Goal: Transaction & Acquisition: Book appointment/travel/reservation

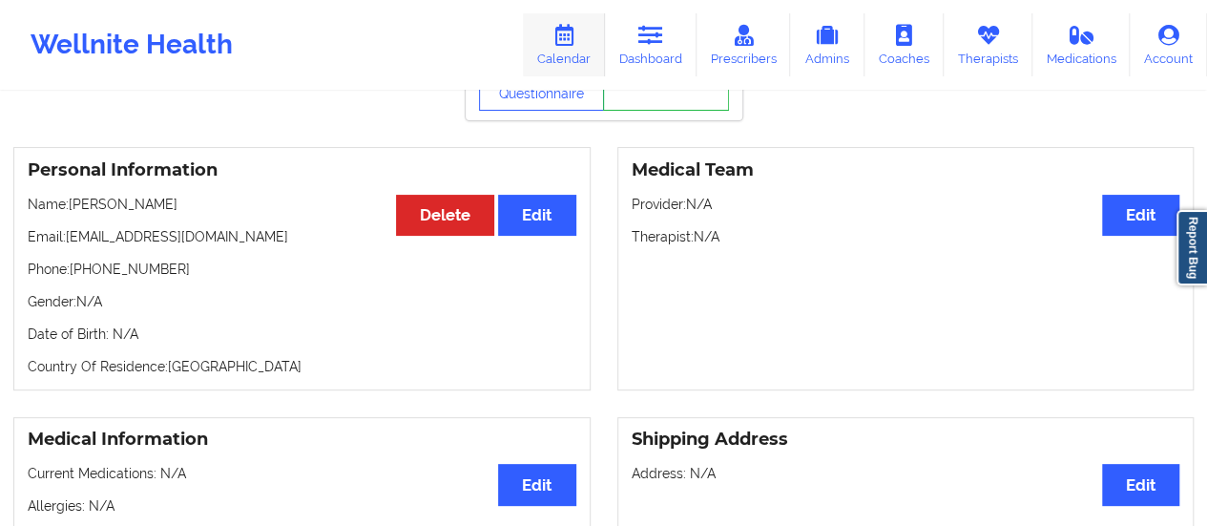
click at [573, 43] on icon at bounding box center [563, 35] width 25 height 21
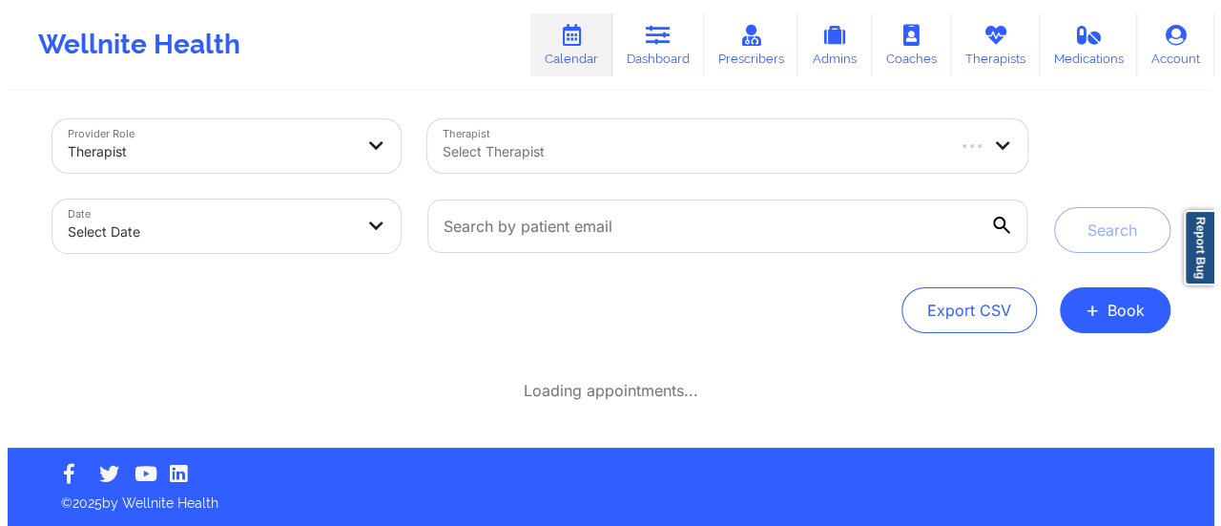
scroll to position [8, 0]
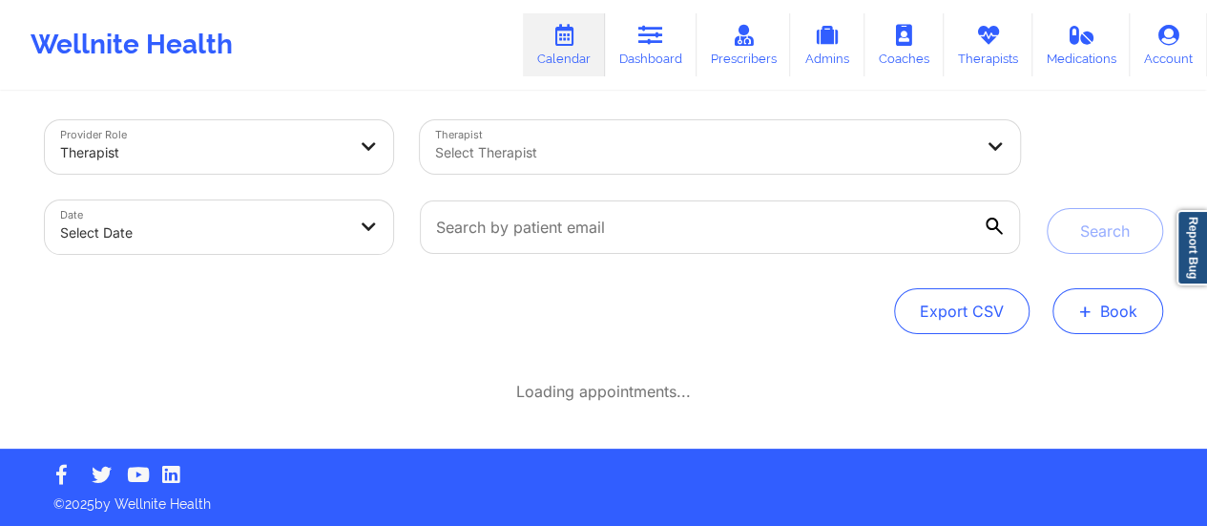
click at [1157, 317] on button "+ Book" at bounding box center [1107, 311] width 111 height 46
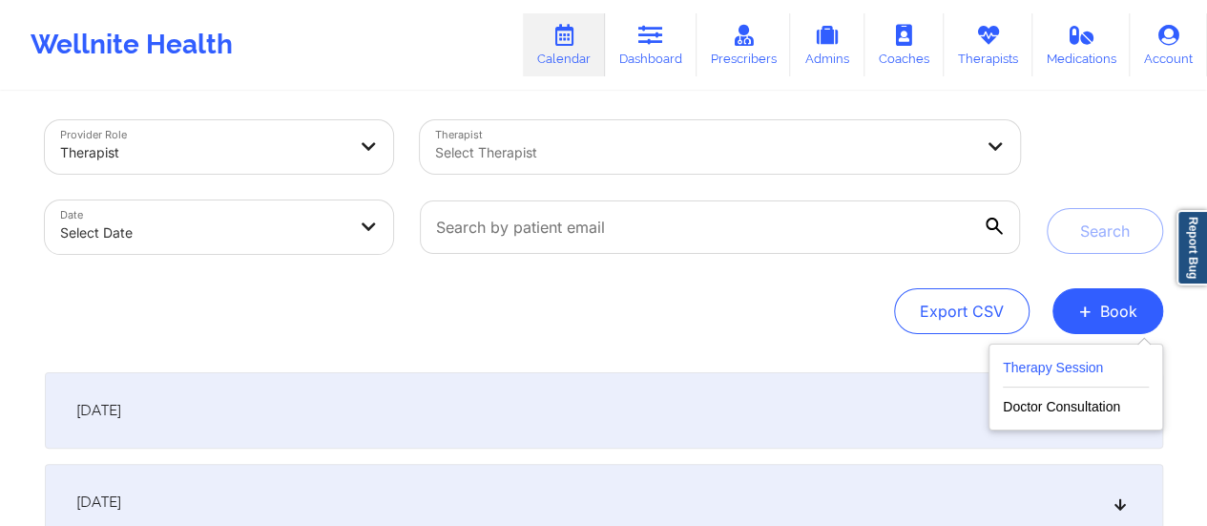
click at [1038, 360] on button "Therapy Session" at bounding box center [1076, 371] width 146 height 31
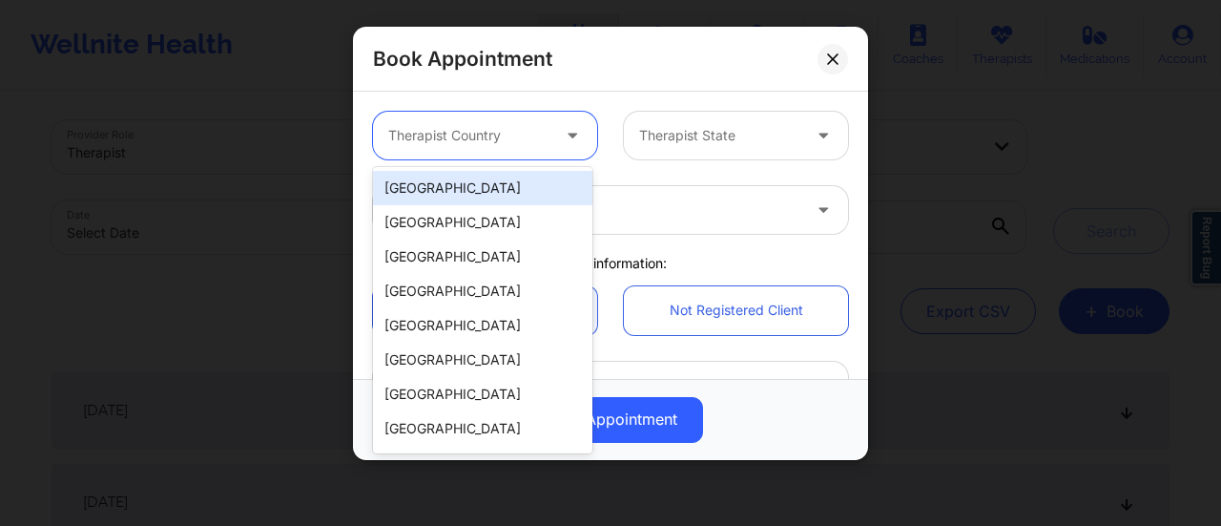
click at [551, 124] on div at bounding box center [574, 136] width 46 height 48
click at [454, 175] on div "[GEOGRAPHIC_DATA]" at bounding box center [482, 188] width 219 height 34
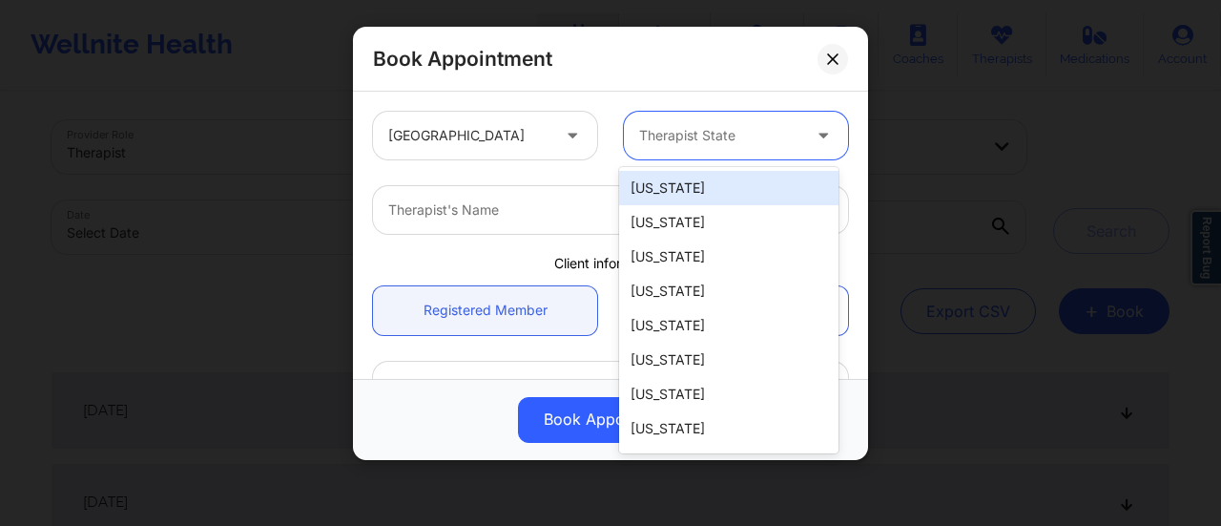
click at [754, 124] on div at bounding box center [719, 135] width 161 height 23
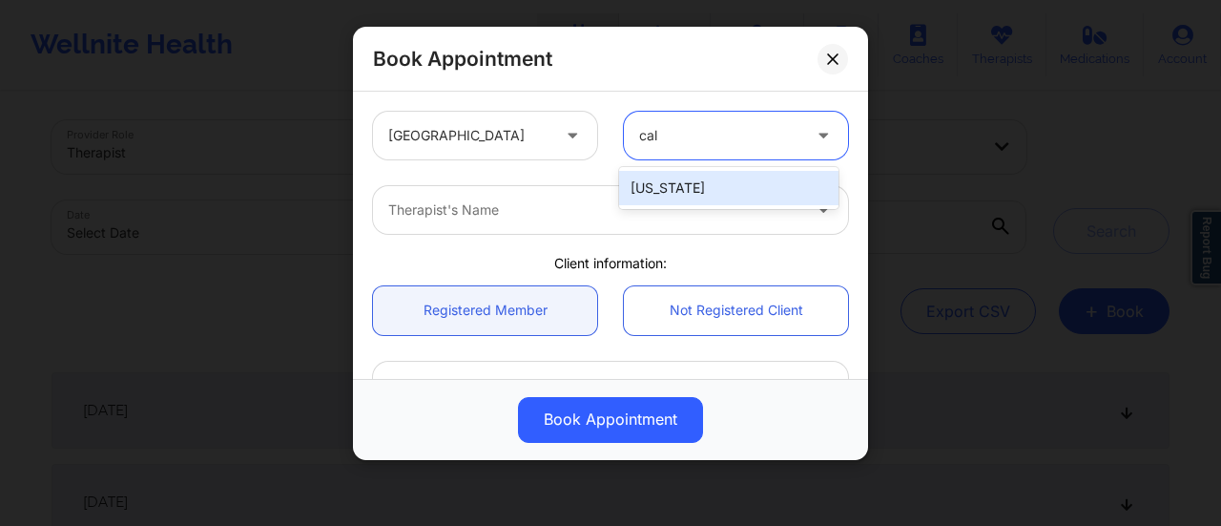
type input "cali"
click at [672, 178] on div "[US_STATE]" at bounding box center [728, 188] width 219 height 34
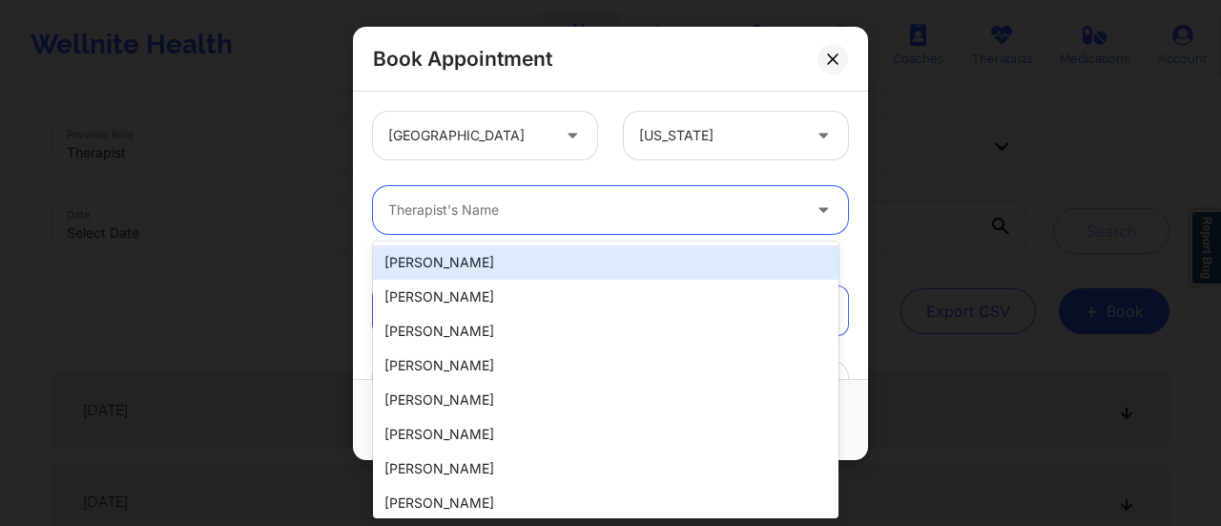
click at [555, 199] on div at bounding box center [594, 209] width 412 height 23
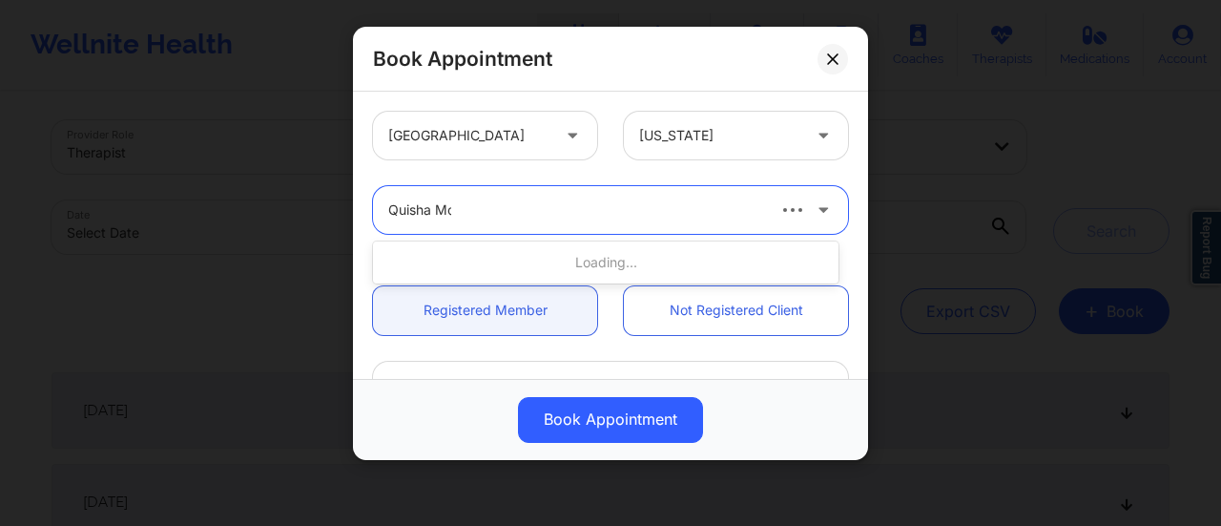
type input "[PERSON_NAME]"
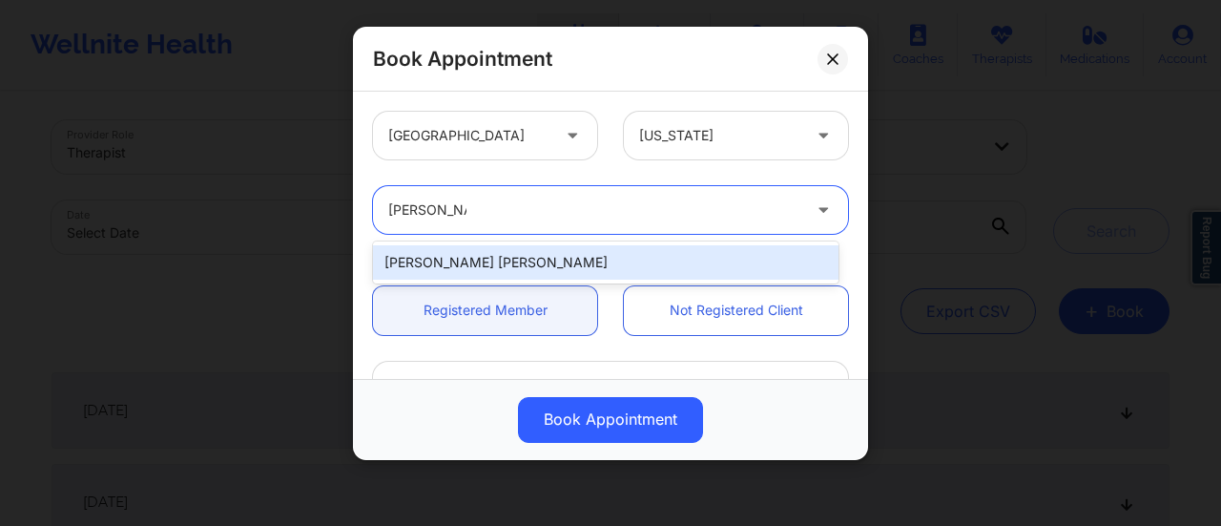
click at [557, 258] on div "[PERSON_NAME] [PERSON_NAME]" at bounding box center [605, 262] width 465 height 34
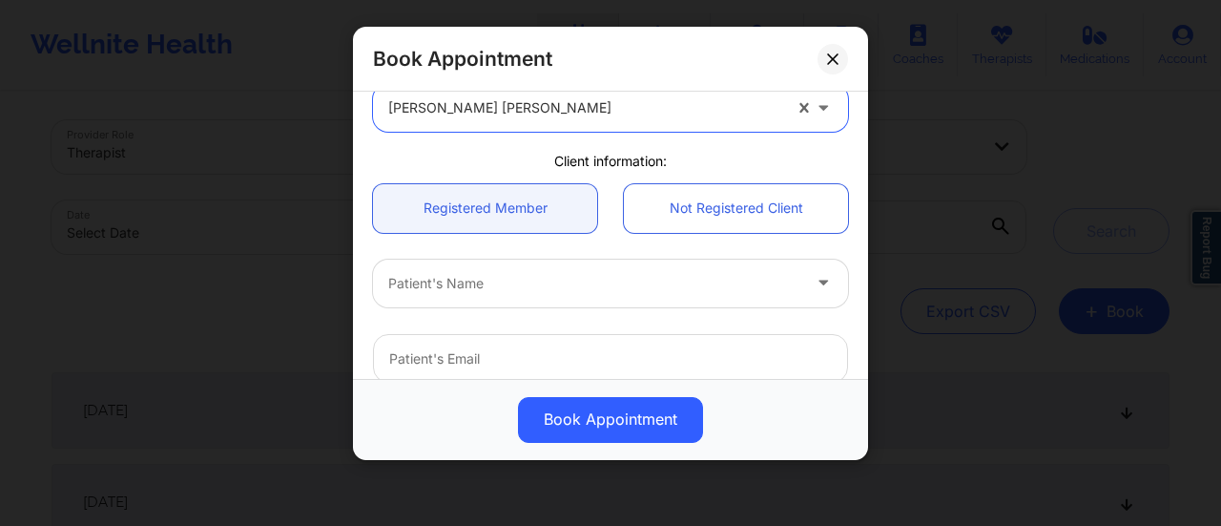
scroll to position [110, 0]
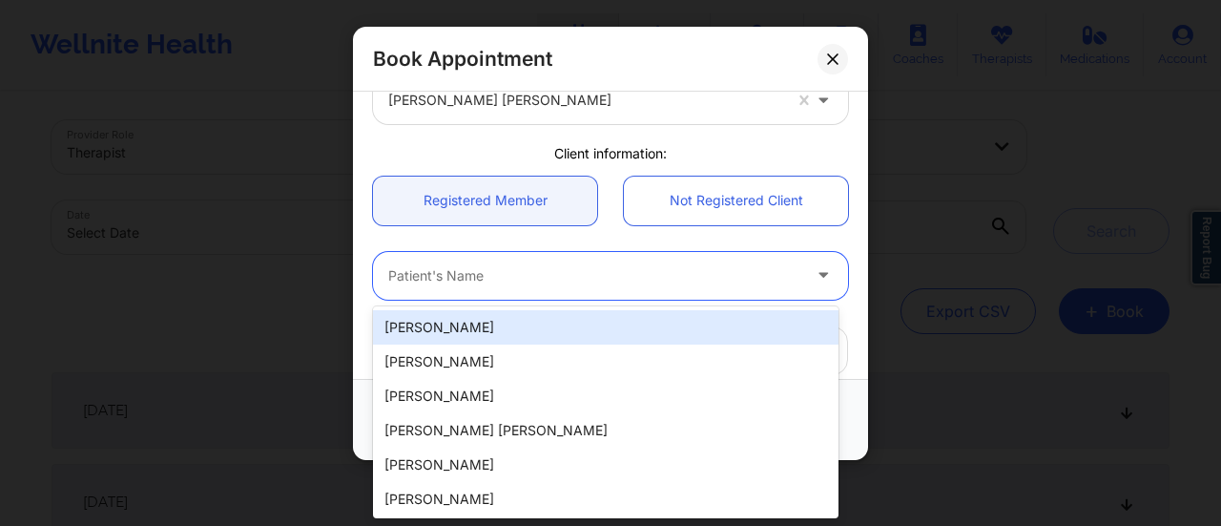
click at [511, 275] on div at bounding box center [594, 275] width 412 height 23
paste input "[PERSON_NAME]"
type input "[PERSON_NAME]"
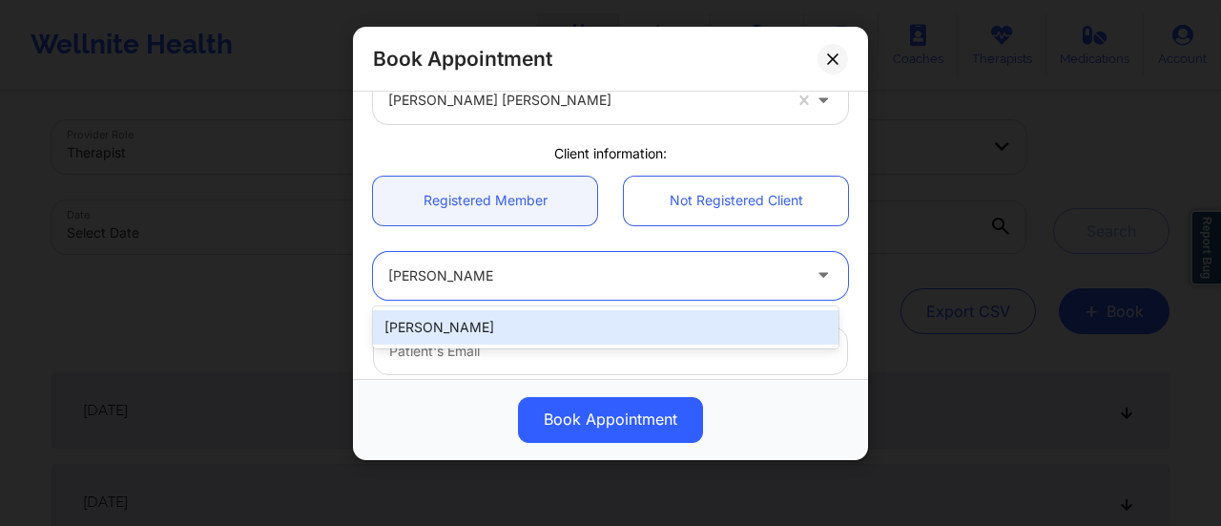
click at [502, 331] on div "[PERSON_NAME]" at bounding box center [605, 327] width 465 height 34
type input "[DOMAIN_NAME][EMAIL_ADDRESS][DOMAIN_NAME]"
type input "[PHONE_NUMBER]"
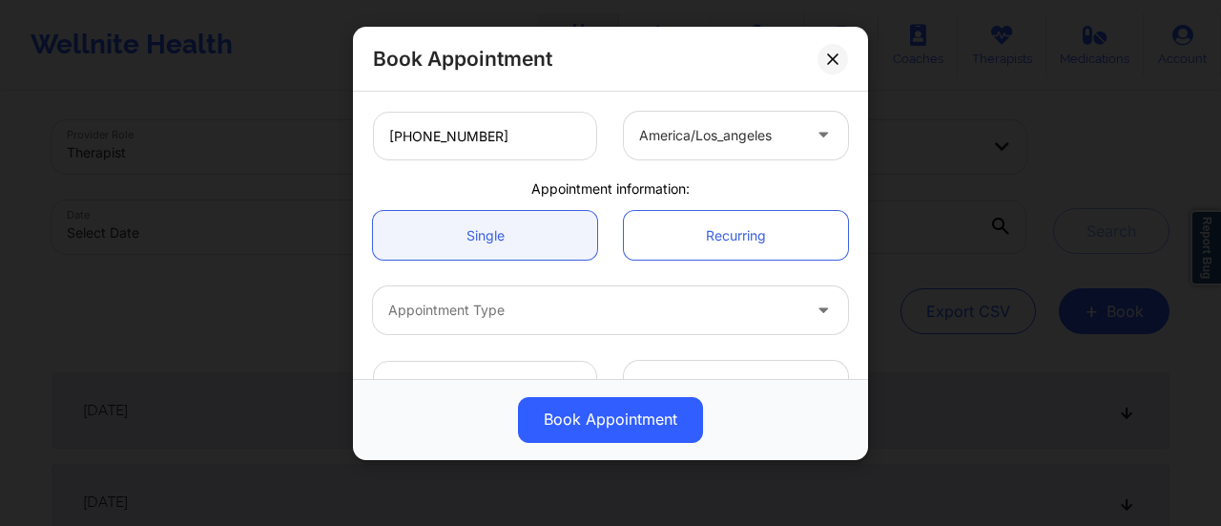
scroll to position [523, 0]
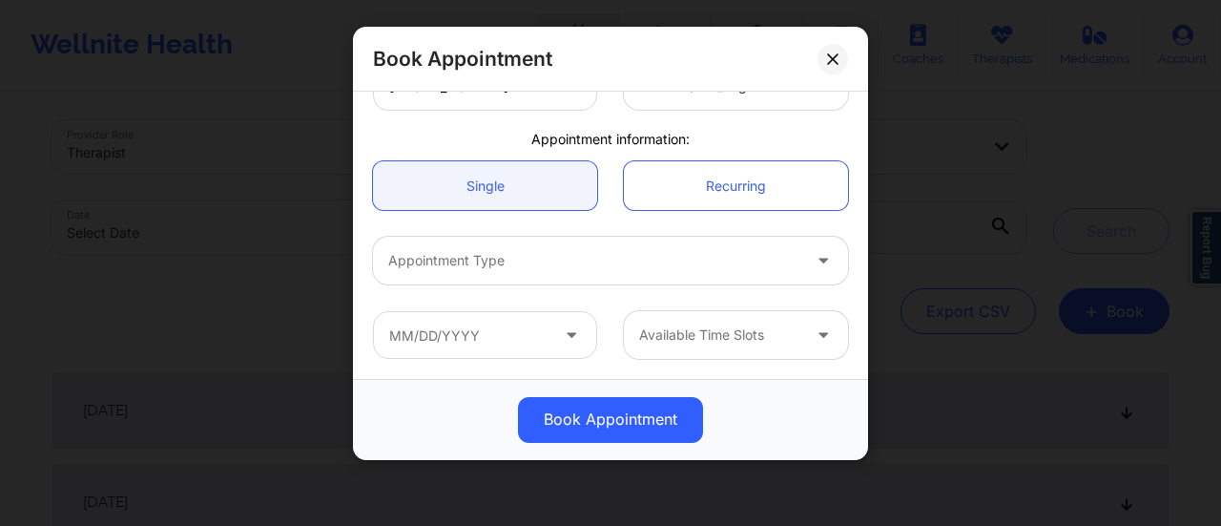
click at [528, 254] on div at bounding box center [594, 260] width 412 height 23
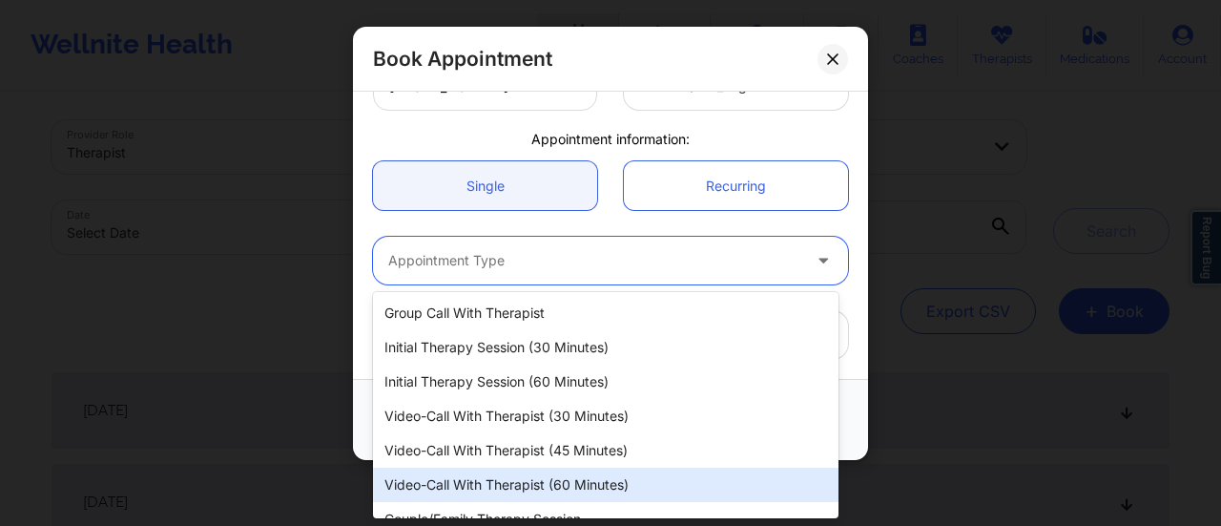
scroll to position [21, 0]
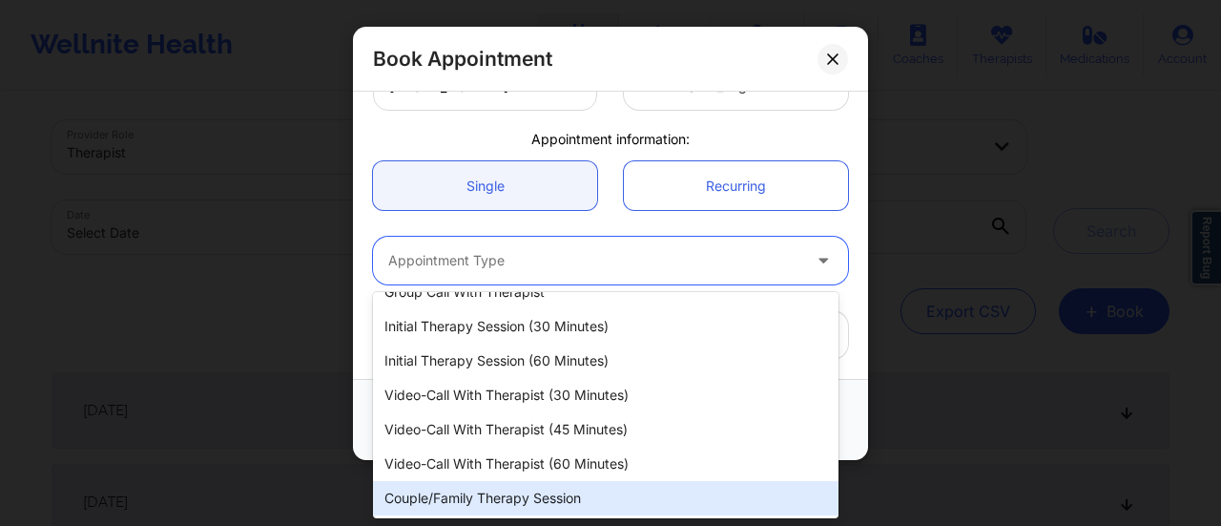
click at [486, 503] on div "Couple/Family Therapy Session" at bounding box center [605, 498] width 465 height 34
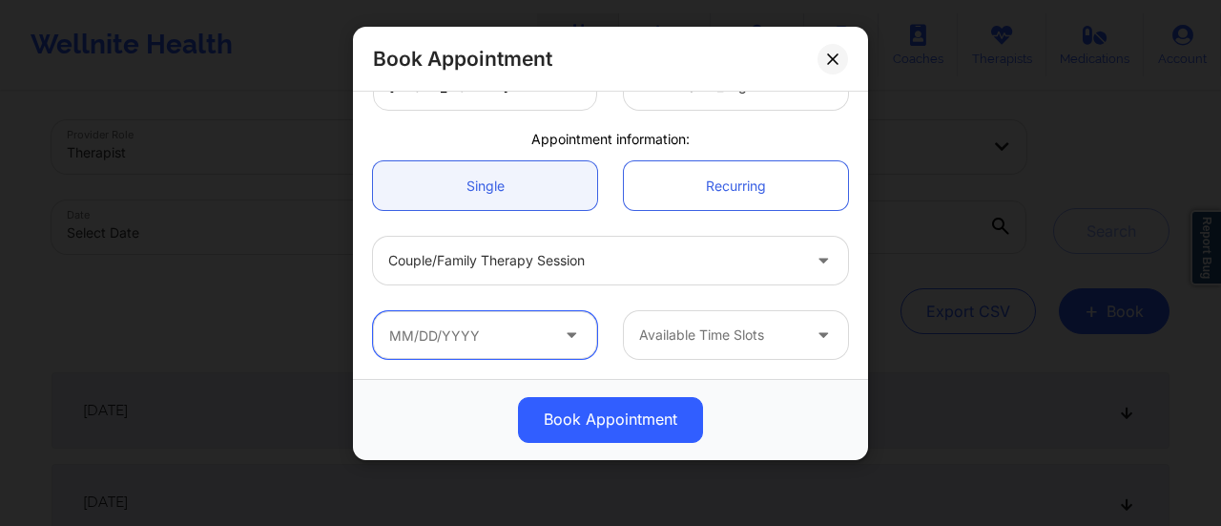
click at [536, 335] on input "text" at bounding box center [485, 335] width 224 height 48
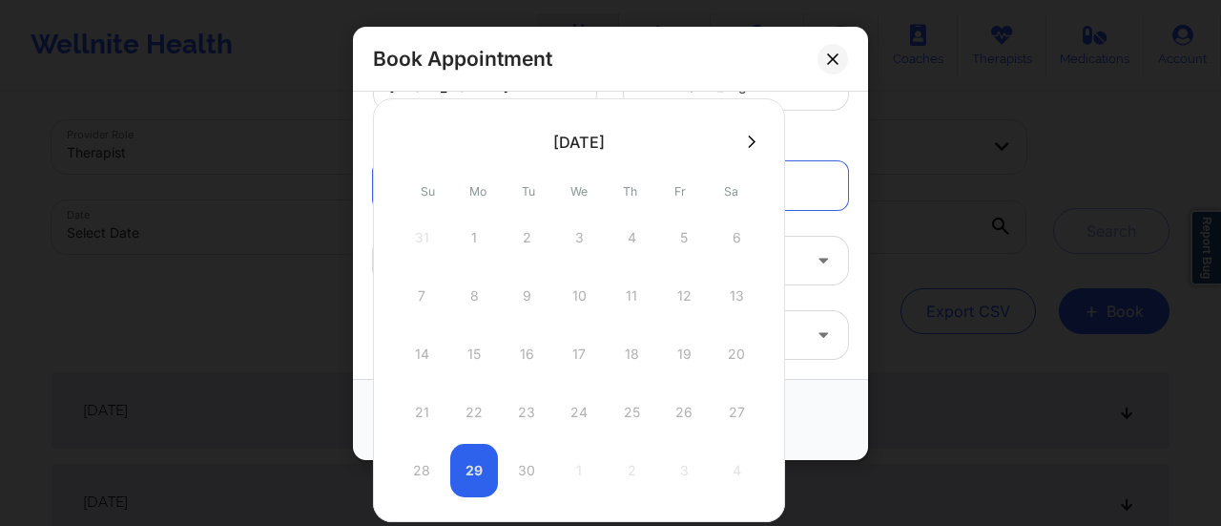
click at [748, 139] on icon at bounding box center [752, 140] width 8 height 12
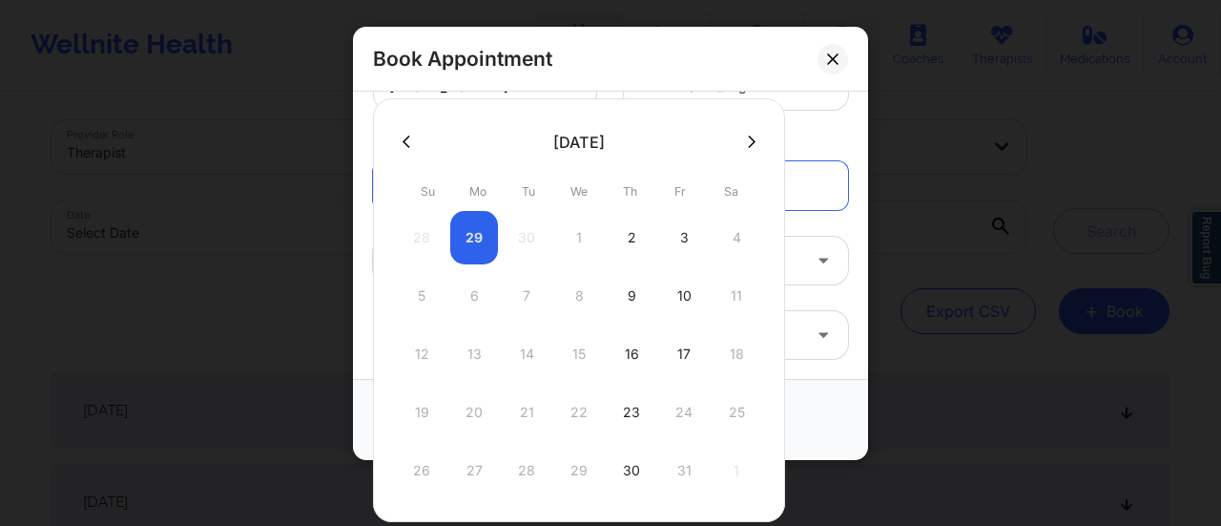
click at [626, 232] on div "2" at bounding box center [632, 237] width 48 height 53
type input "[DATE]"
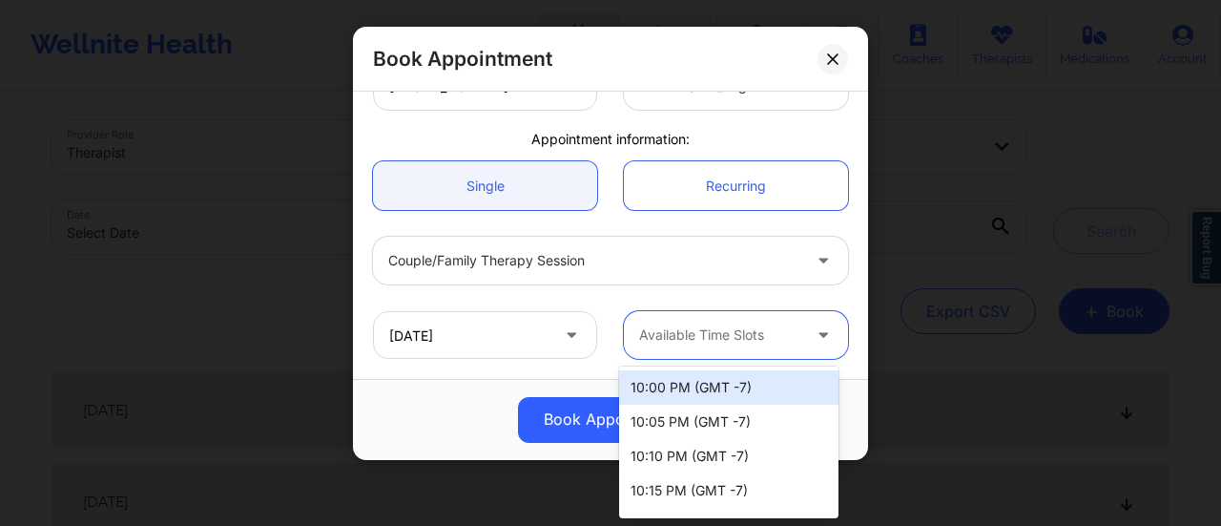
click at [721, 340] on div at bounding box center [719, 334] width 161 height 23
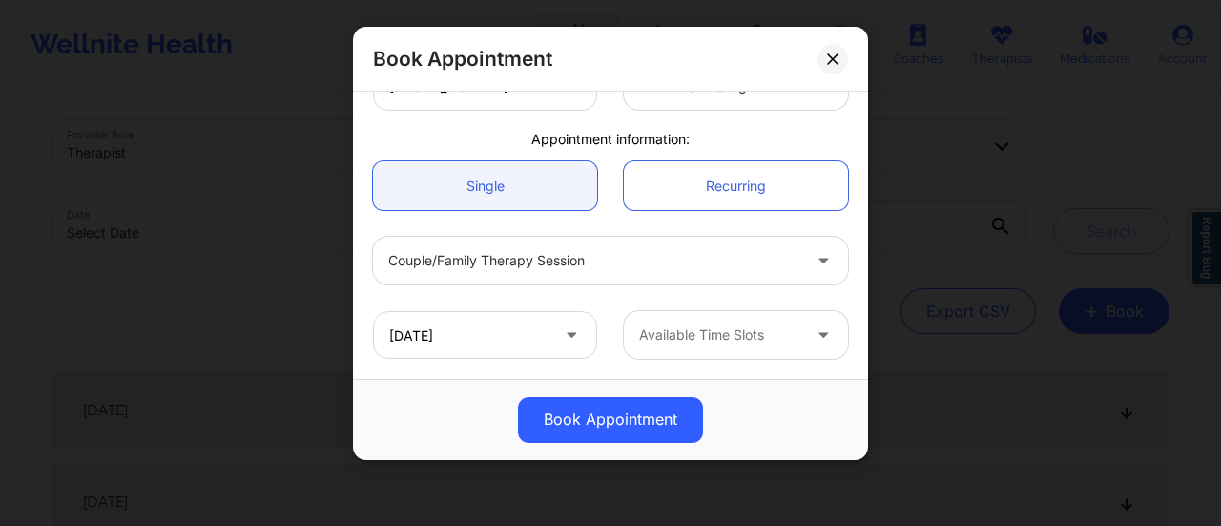
click at [443, 366] on div "[DATE] Available Time Slots" at bounding box center [611, 335] width 502 height 74
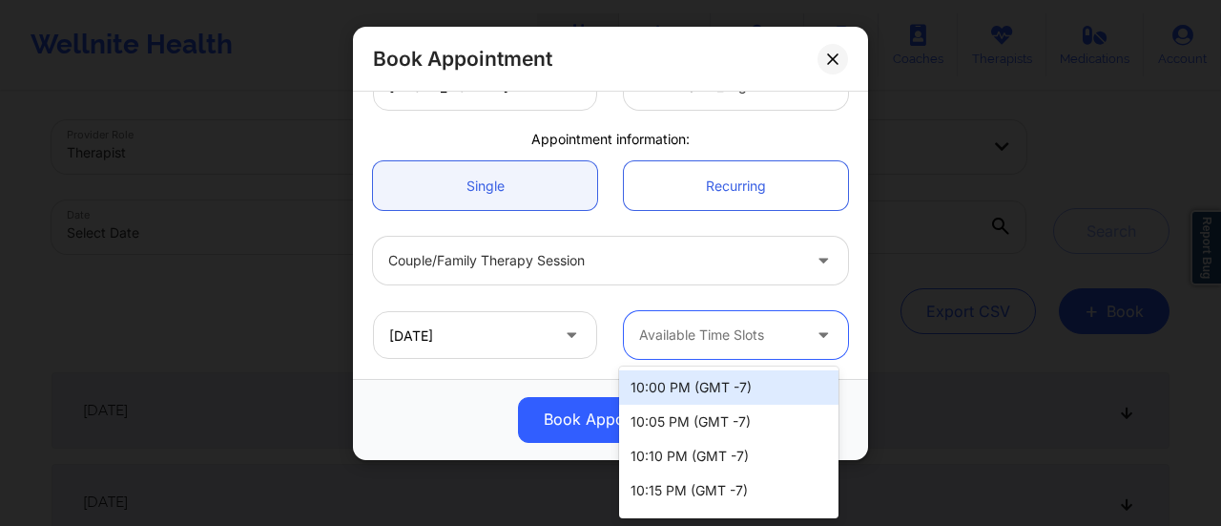
click at [673, 336] on div at bounding box center [719, 334] width 161 height 23
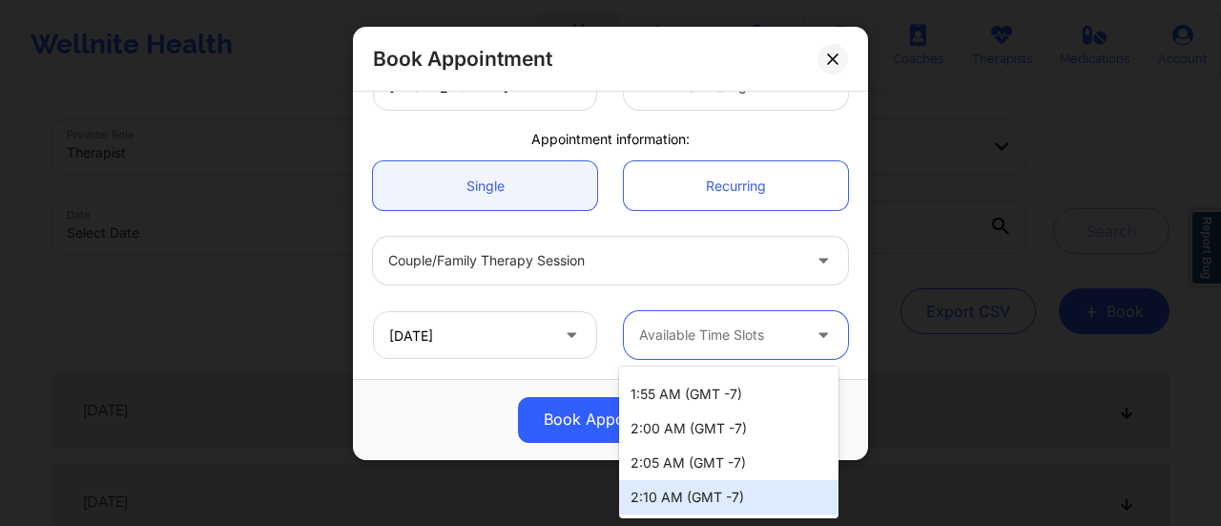
scroll to position [1602, 0]
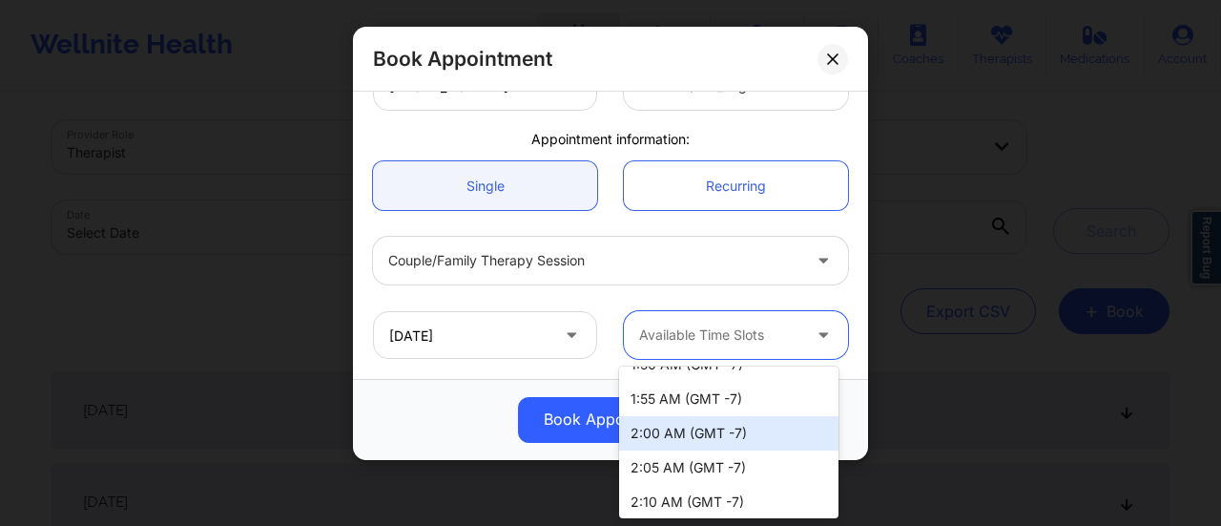
click at [716, 426] on div "2:00 AM (GMT -7)" at bounding box center [728, 433] width 219 height 34
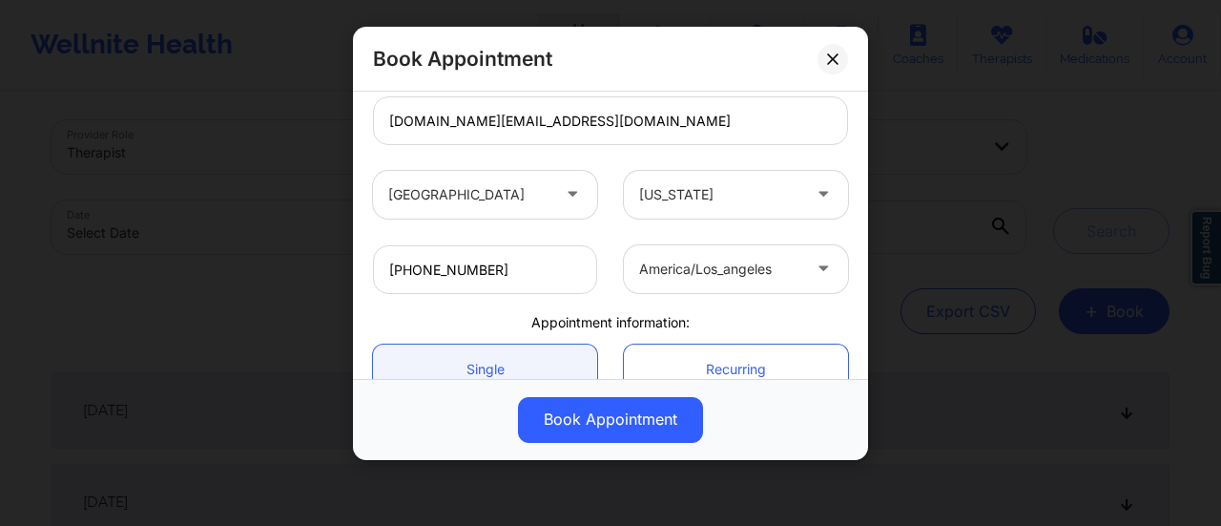
scroll to position [523, 0]
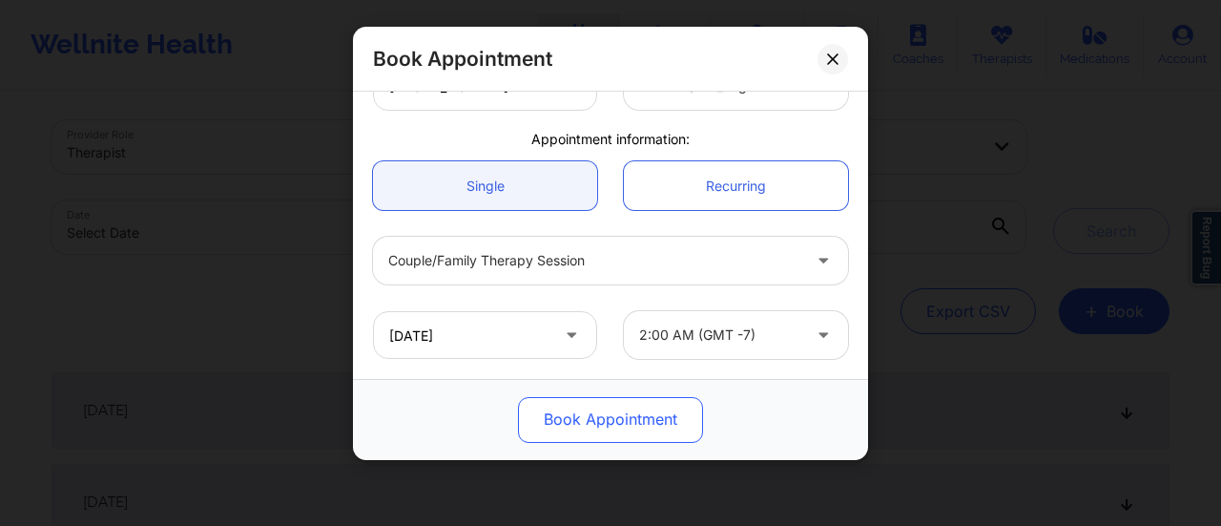
click at [622, 413] on button "Book Appointment" at bounding box center [610, 420] width 185 height 46
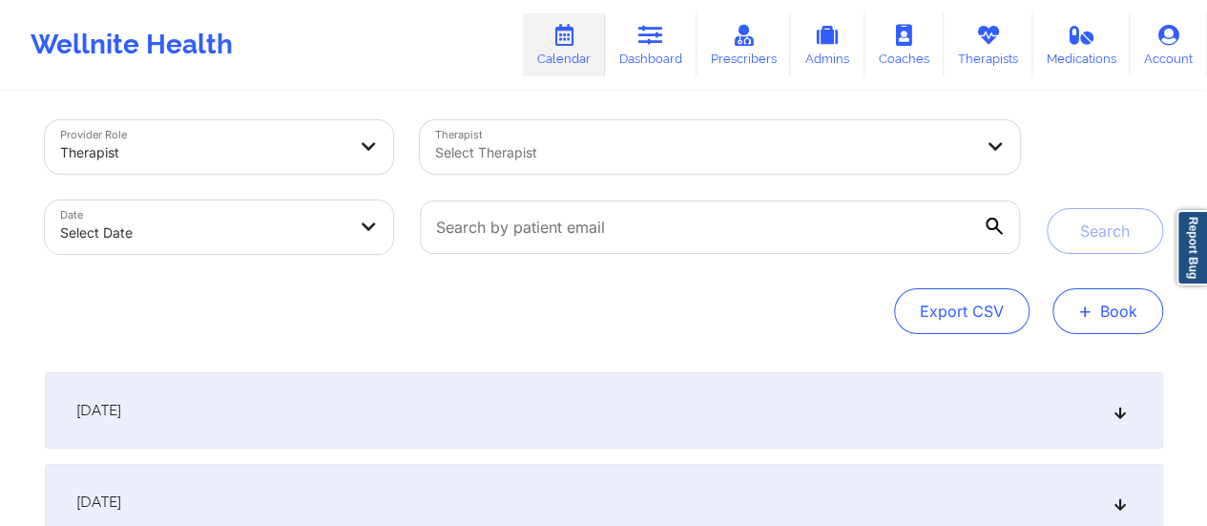
click at [1106, 302] on button "+ Book" at bounding box center [1107, 311] width 111 height 46
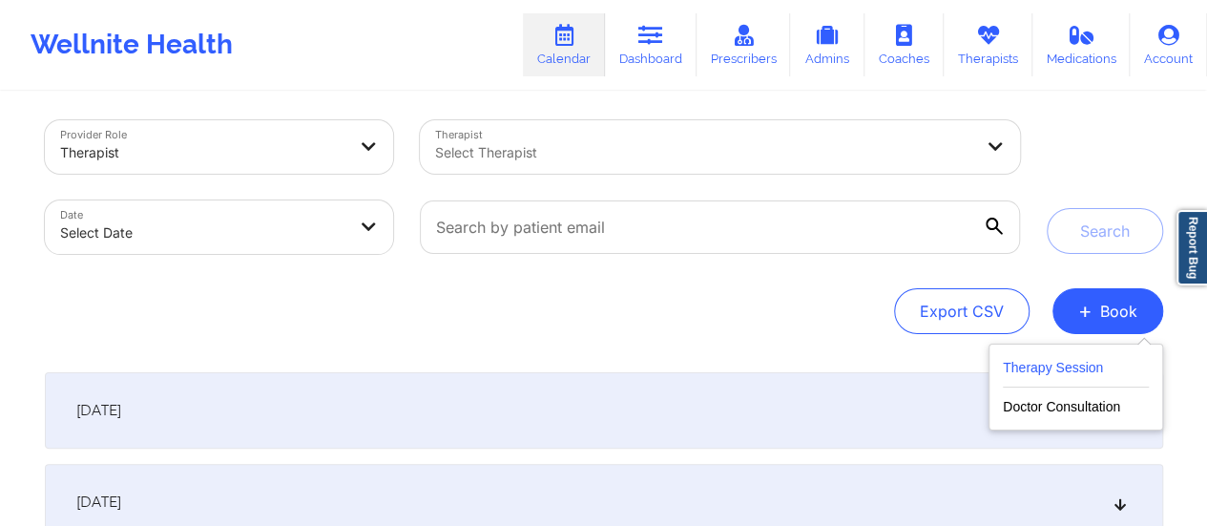
click at [1065, 379] on button "Therapy Session" at bounding box center [1076, 371] width 146 height 31
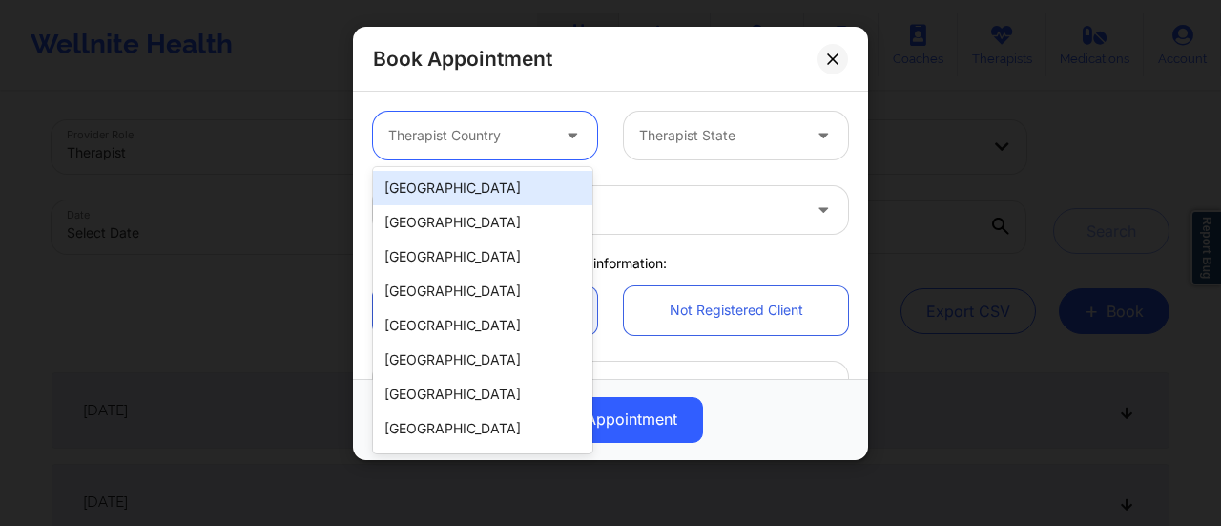
click at [570, 131] on icon at bounding box center [572, 132] width 19 height 16
click at [479, 188] on div "[GEOGRAPHIC_DATA]" at bounding box center [482, 188] width 219 height 34
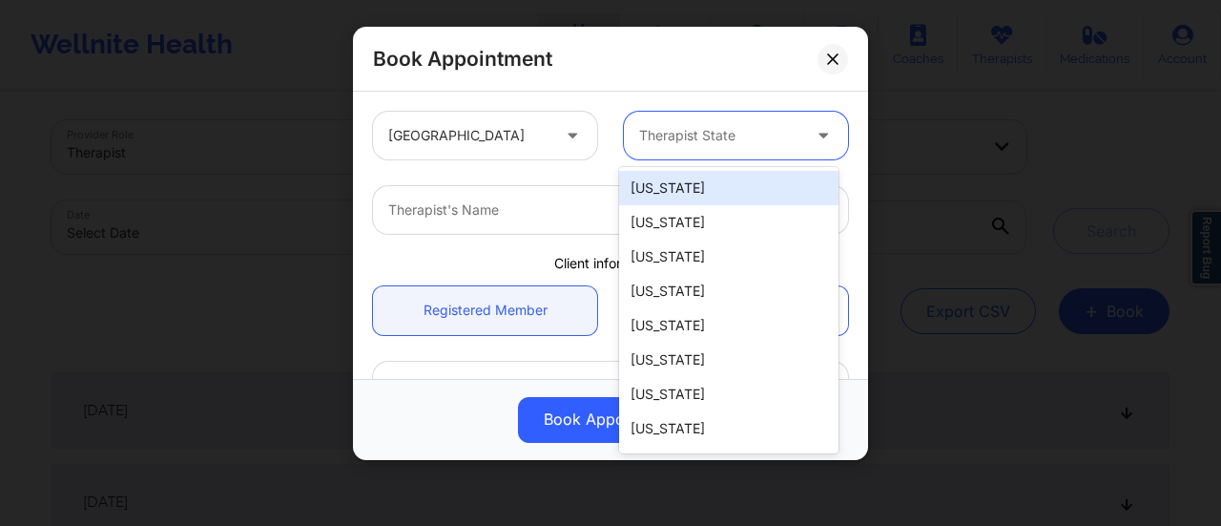
click at [777, 122] on div "Therapist State" at bounding box center [713, 136] width 178 height 48
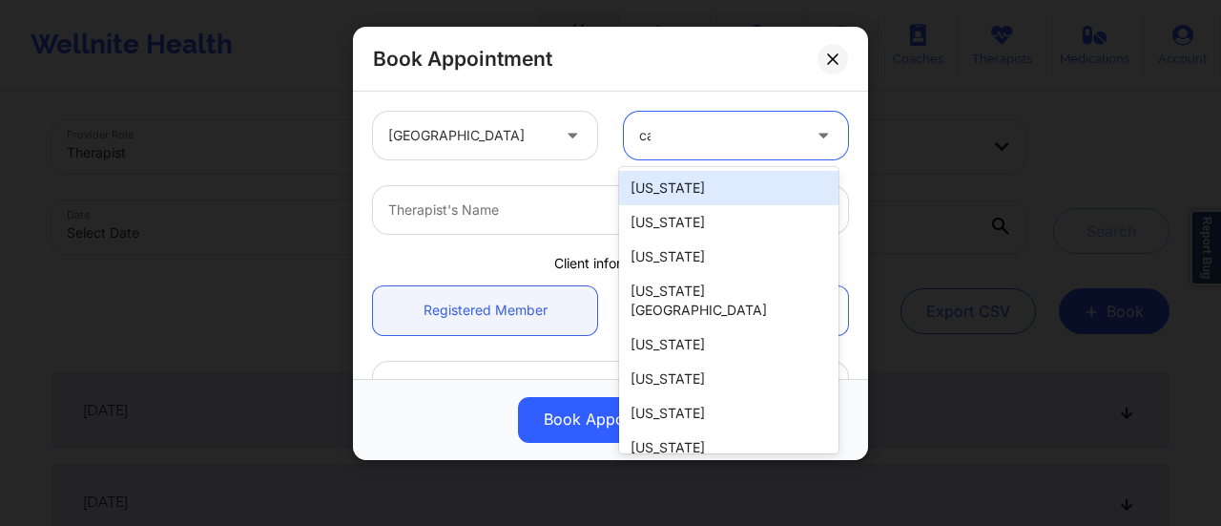
type input "cal"
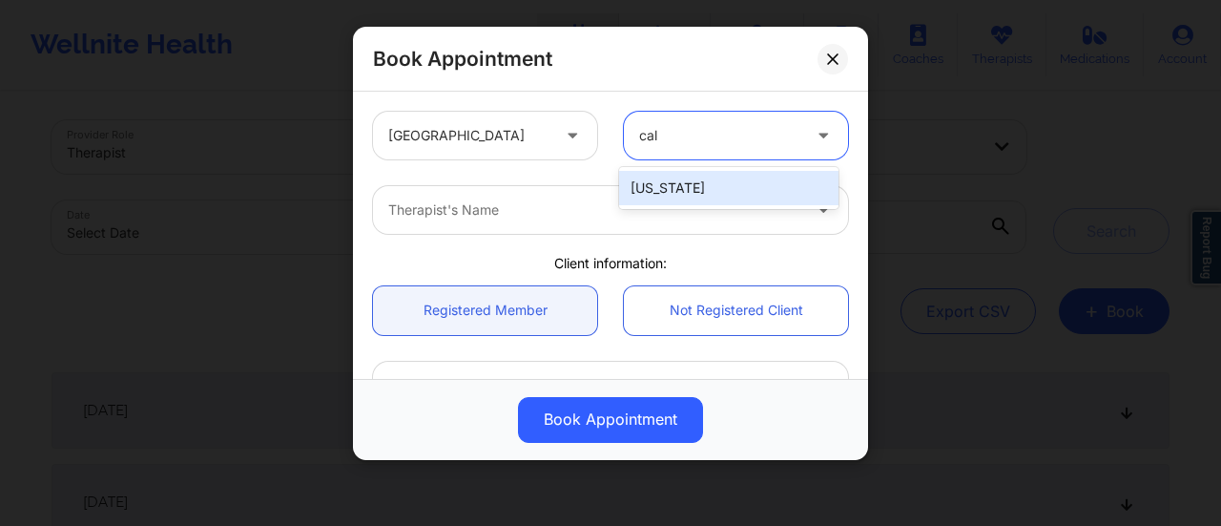
click at [746, 180] on div "[US_STATE]" at bounding box center [728, 188] width 219 height 34
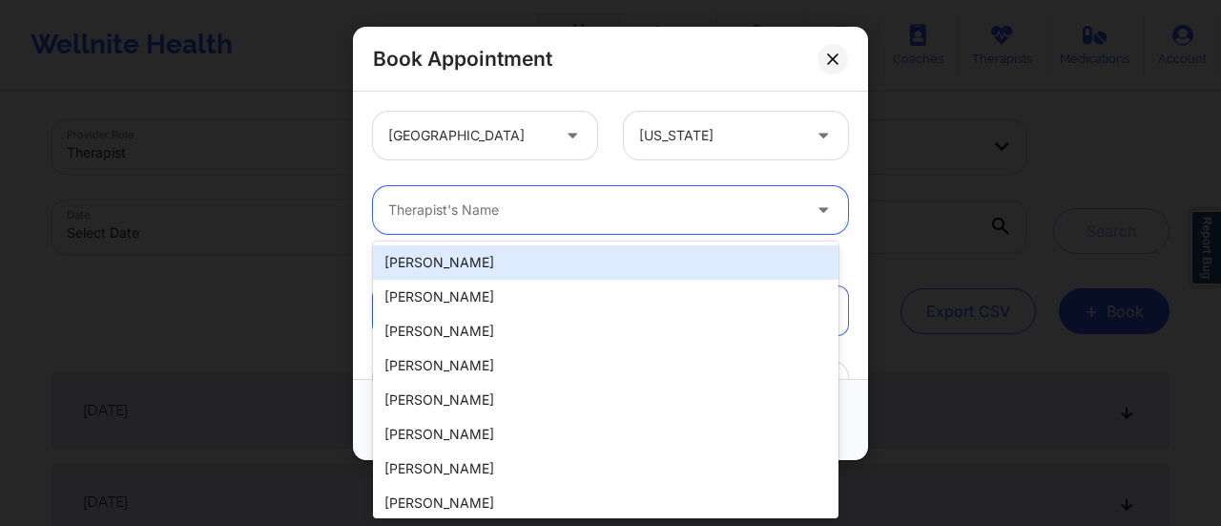
drag, startPoint x: 578, startPoint y: 230, endPoint x: 548, endPoint y: 220, distance: 32.0
click at [548, 220] on div "Therapist's Name" at bounding box center [587, 210] width 429 height 48
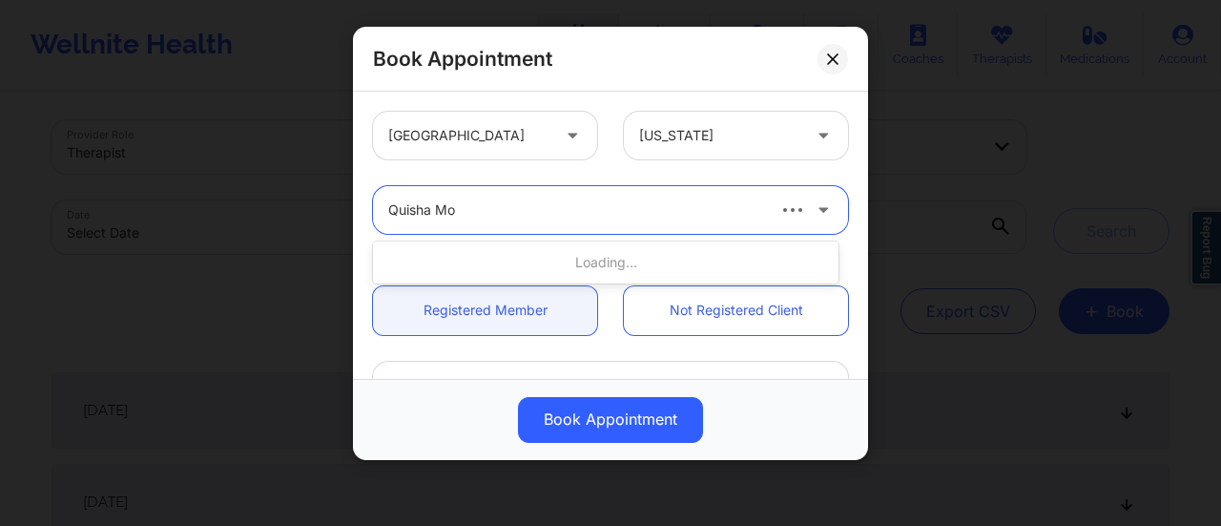
type input "[PERSON_NAME]"
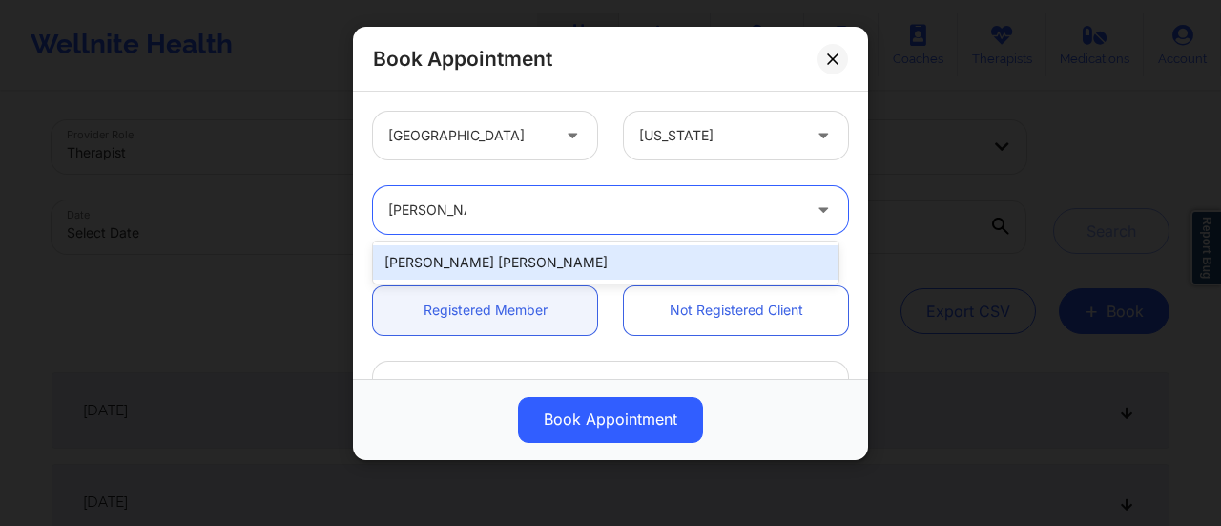
click at [610, 261] on div "[PERSON_NAME] [PERSON_NAME]" at bounding box center [605, 262] width 465 height 34
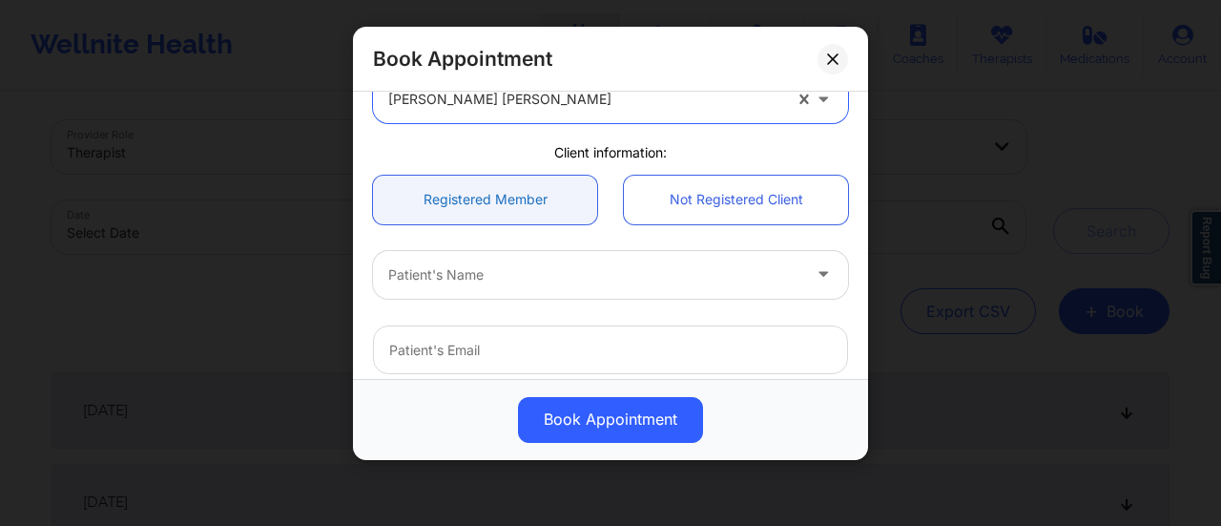
scroll to position [115, 0]
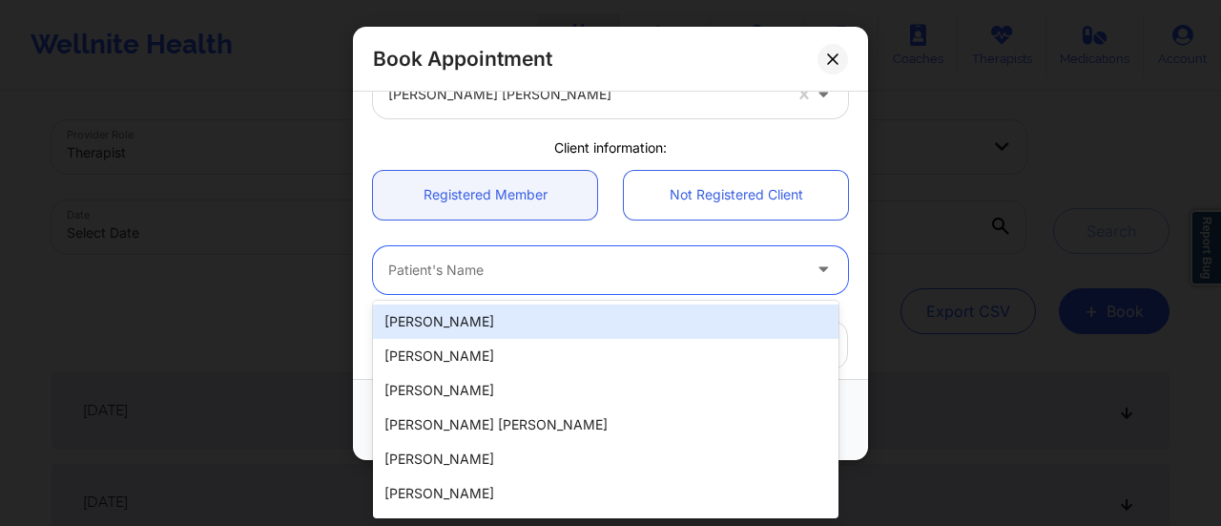
click at [489, 269] on div at bounding box center [594, 269] width 412 height 23
paste input "[PERSON_NAME]"
type input "[PERSON_NAME]"
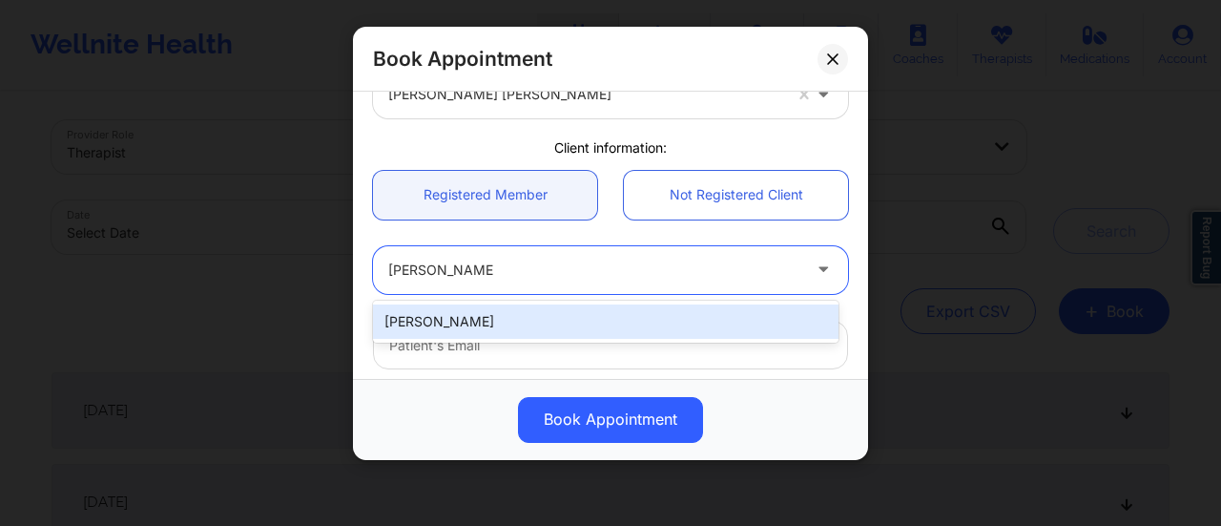
click at [486, 324] on div "[PERSON_NAME]" at bounding box center [605, 321] width 465 height 34
type input "[DOMAIN_NAME][EMAIL_ADDRESS][DOMAIN_NAME]"
type input "[PHONE_NUMBER]"
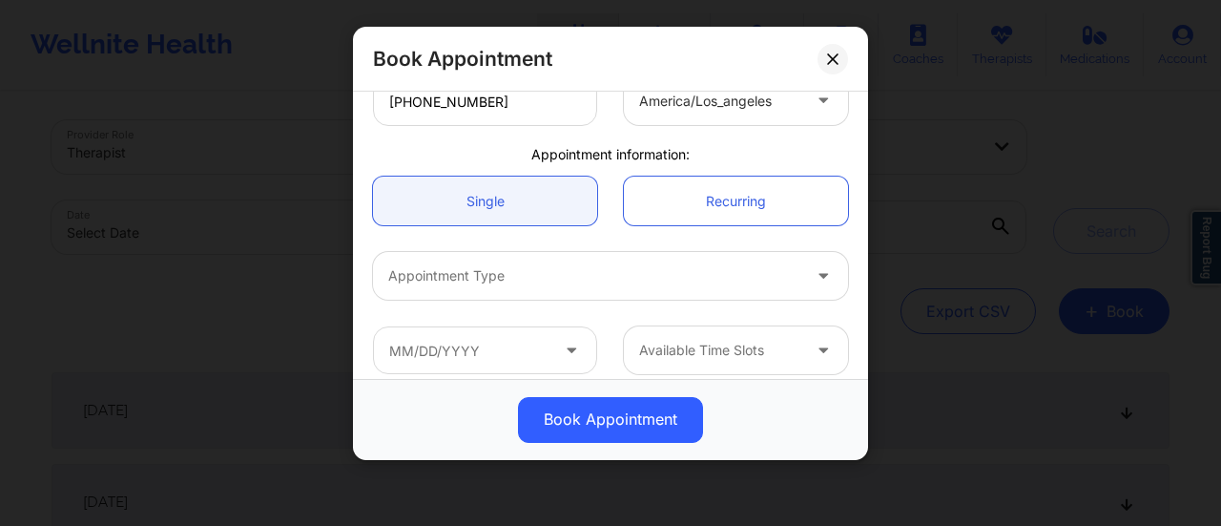
scroll to position [508, 0]
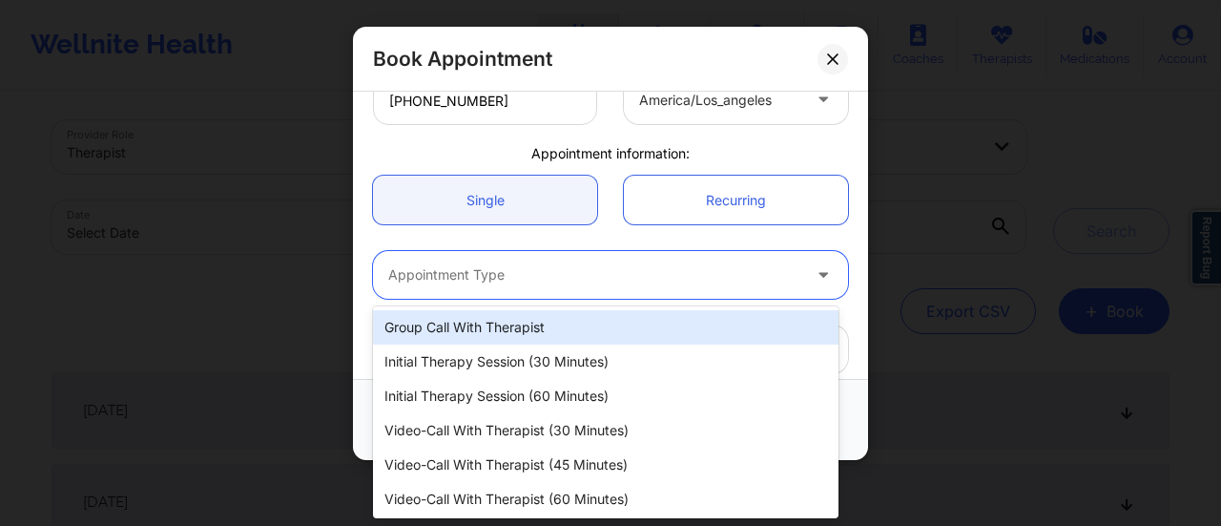
click at [561, 276] on div at bounding box center [594, 274] width 412 height 23
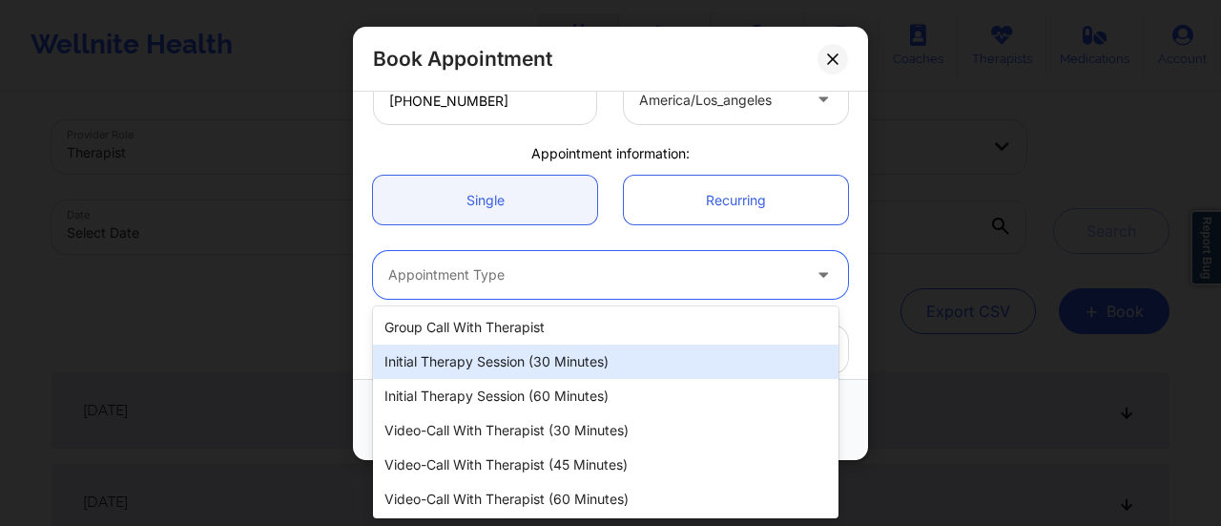
click at [536, 371] on div "Initial Therapy Session (30 minutes)" at bounding box center [605, 361] width 465 height 34
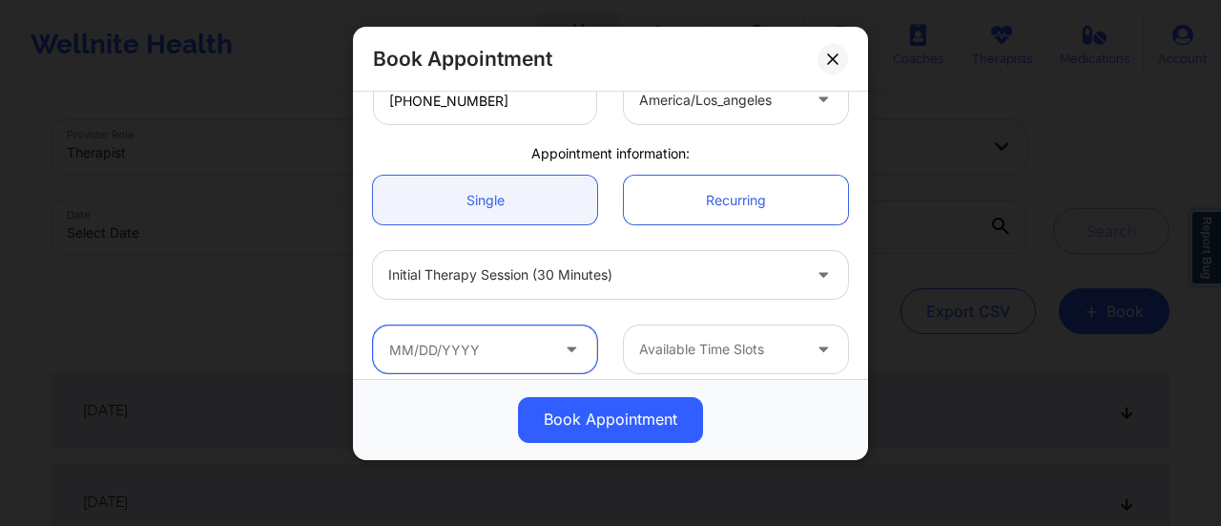
click at [468, 333] on input "text" at bounding box center [485, 349] width 224 height 48
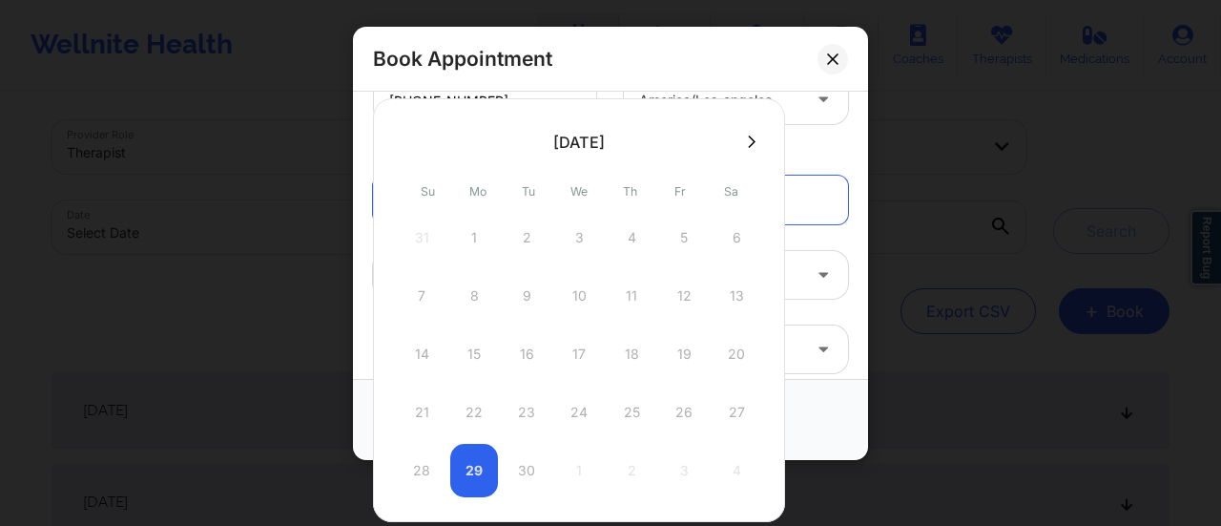
click at [742, 146] on button at bounding box center [751, 142] width 19 height 16
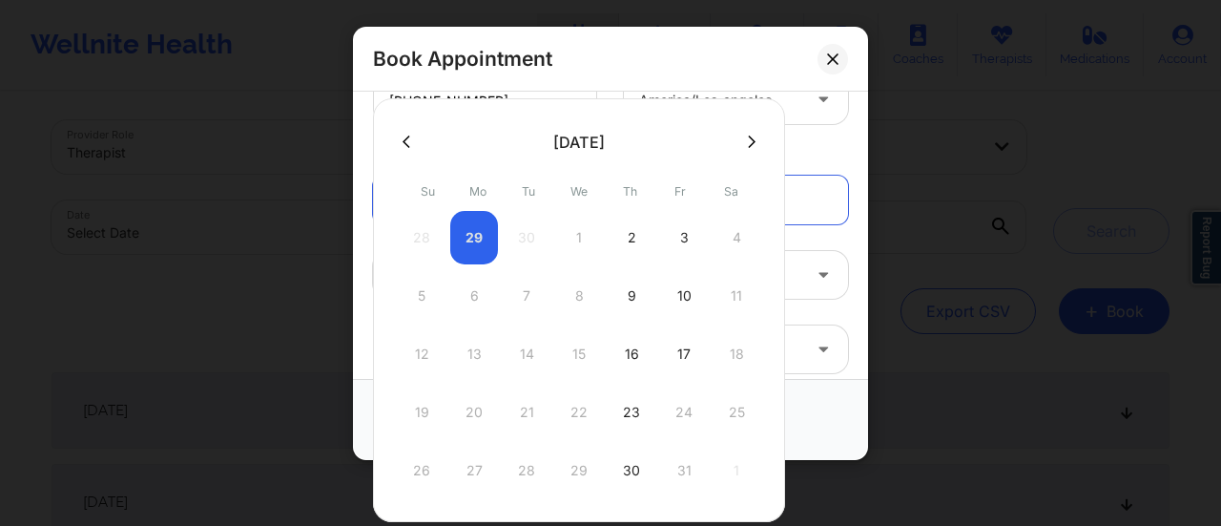
click at [628, 243] on div "2" at bounding box center [632, 237] width 48 height 53
type input "[DATE]"
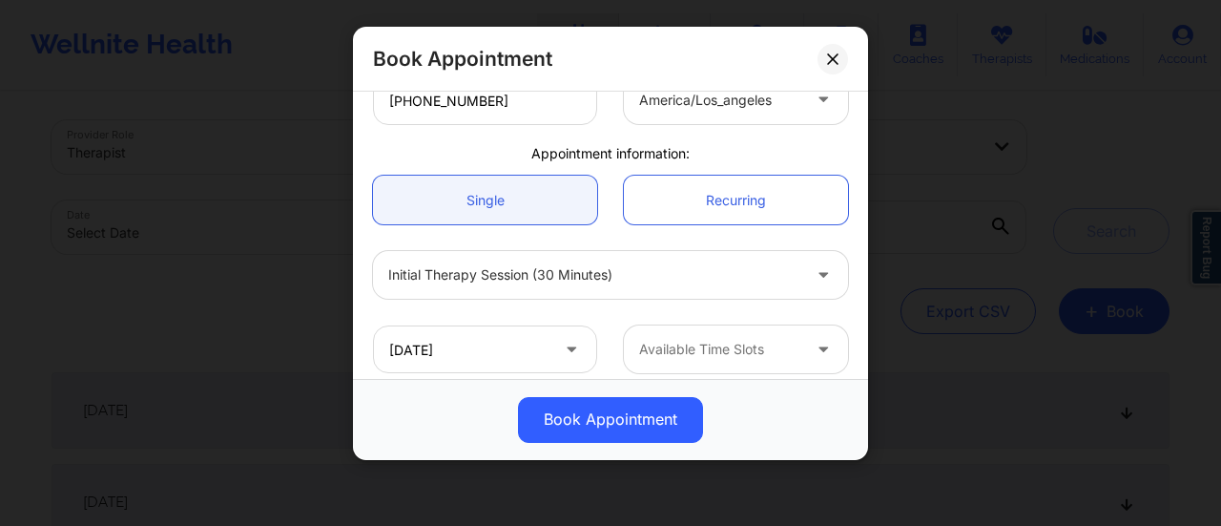
scroll to position [523, 0]
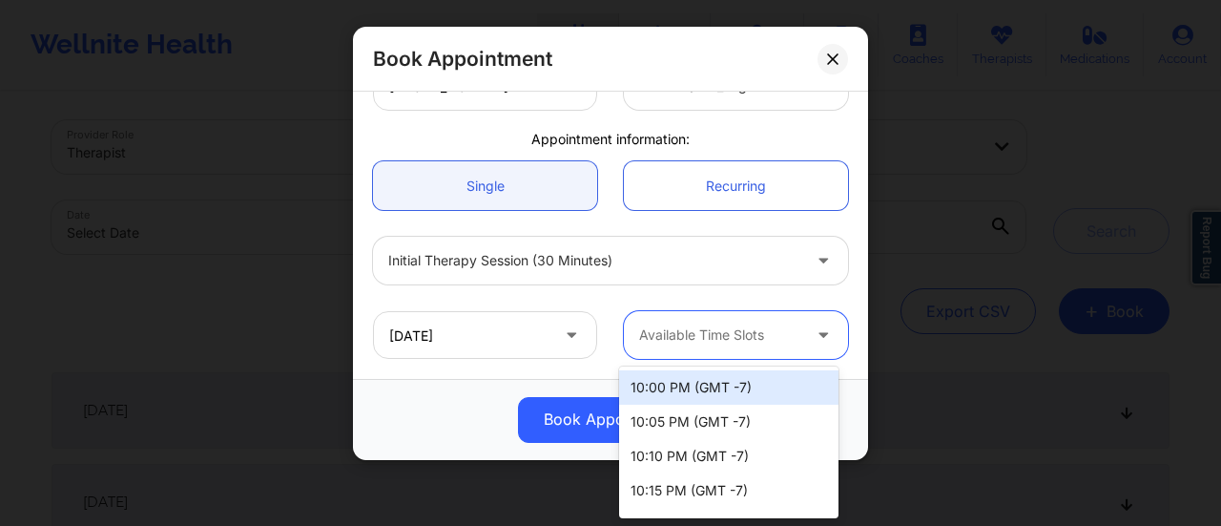
click at [758, 339] on div at bounding box center [719, 334] width 161 height 23
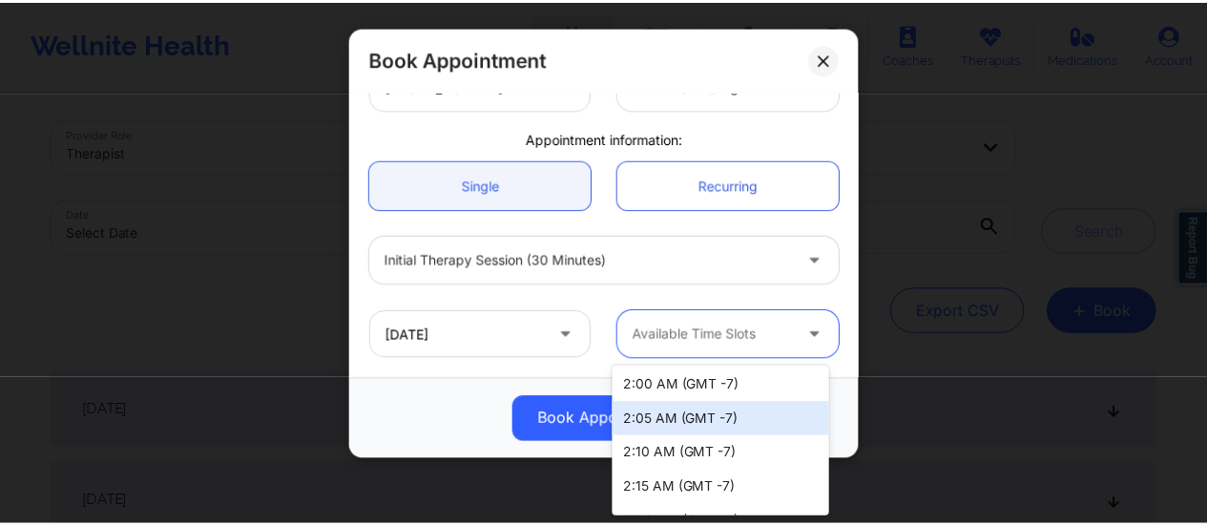
scroll to position [1651, 0]
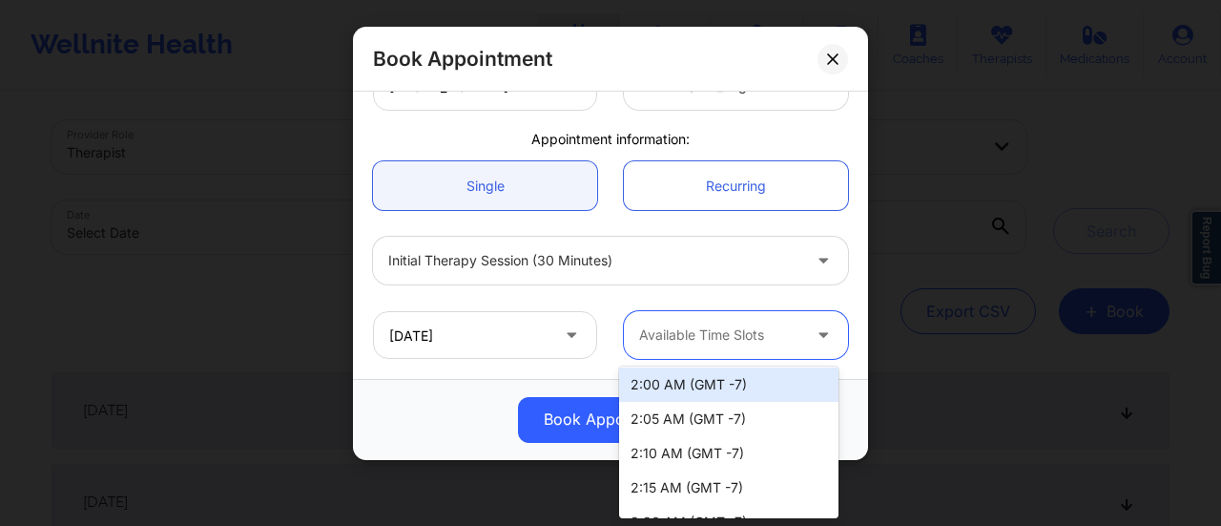
click at [693, 376] on div "2:00 AM (GMT -7)" at bounding box center [728, 384] width 219 height 34
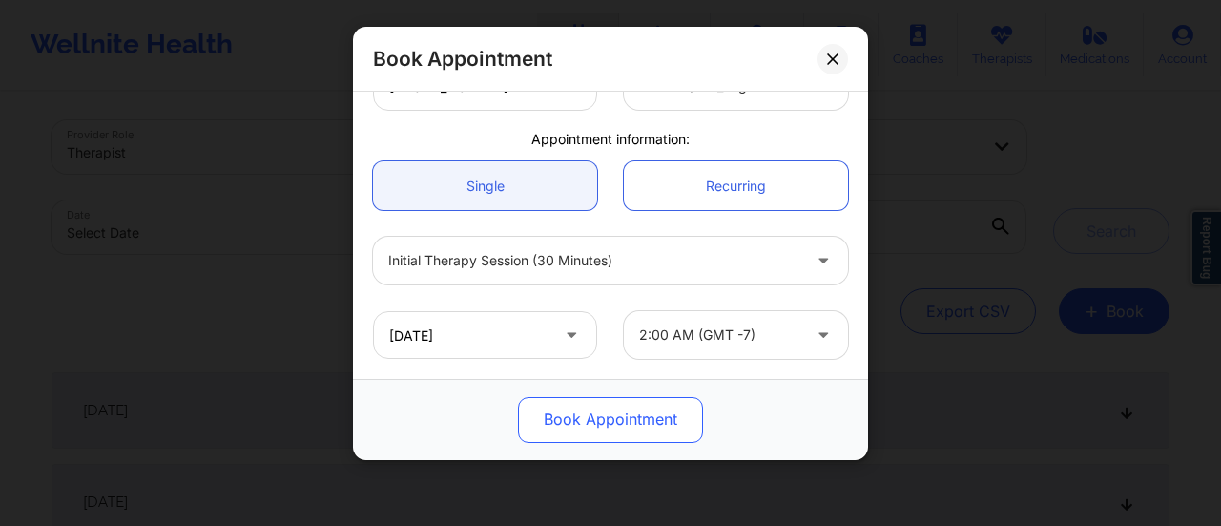
click at [605, 424] on button "Book Appointment" at bounding box center [610, 420] width 185 height 46
